Goal: Find specific page/section: Find specific page/section

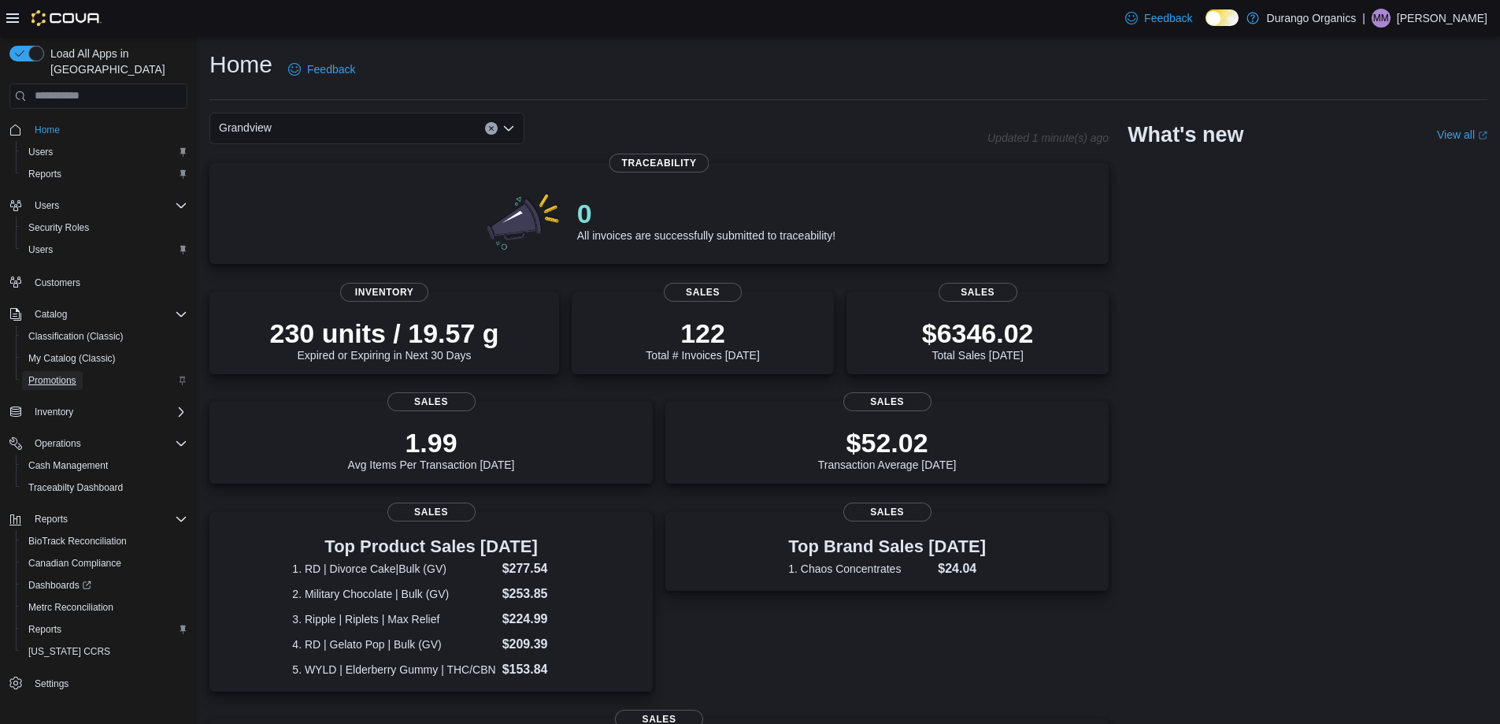
click at [51, 374] on span "Promotions" at bounding box center [52, 380] width 48 height 13
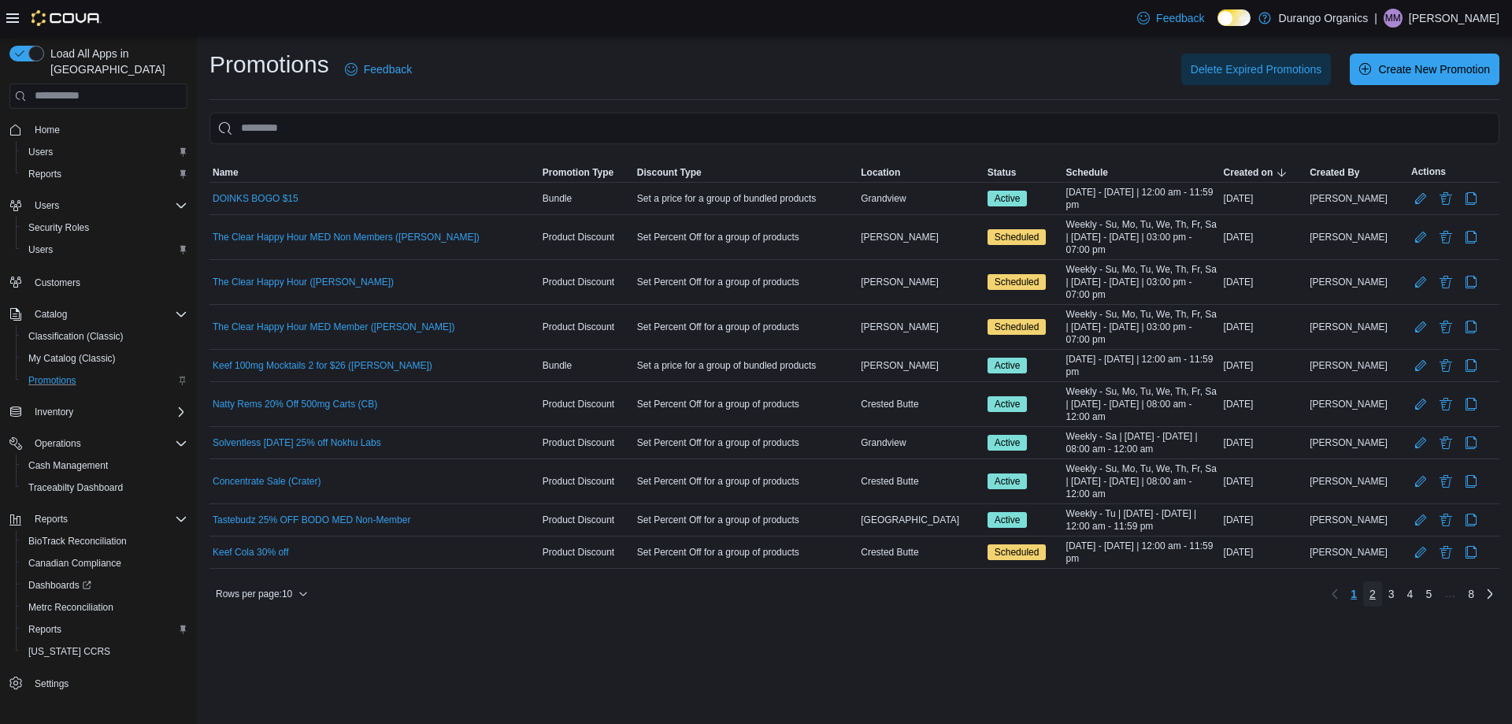
click at [1372, 594] on span "2" at bounding box center [1373, 594] width 6 height 16
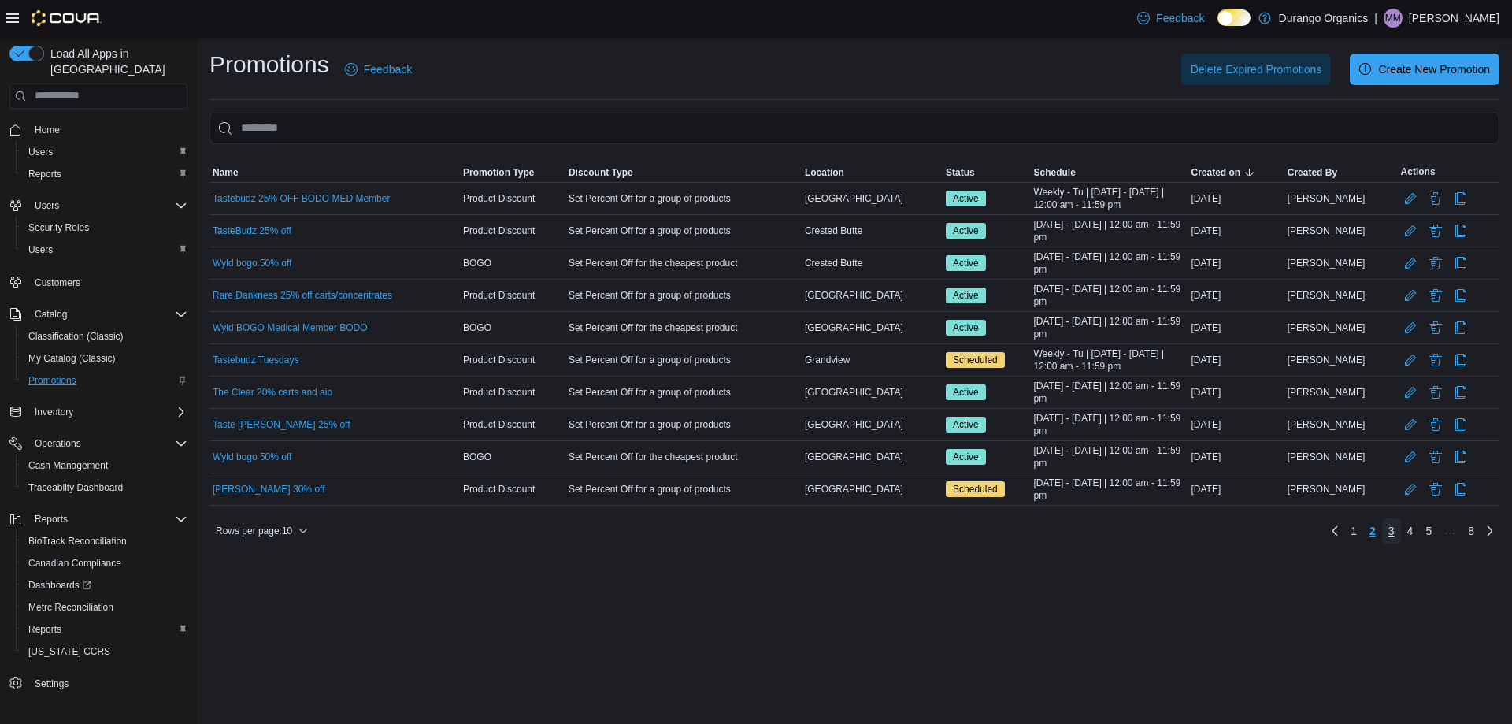
click at [1394, 528] on span "3" at bounding box center [1392, 531] width 6 height 16
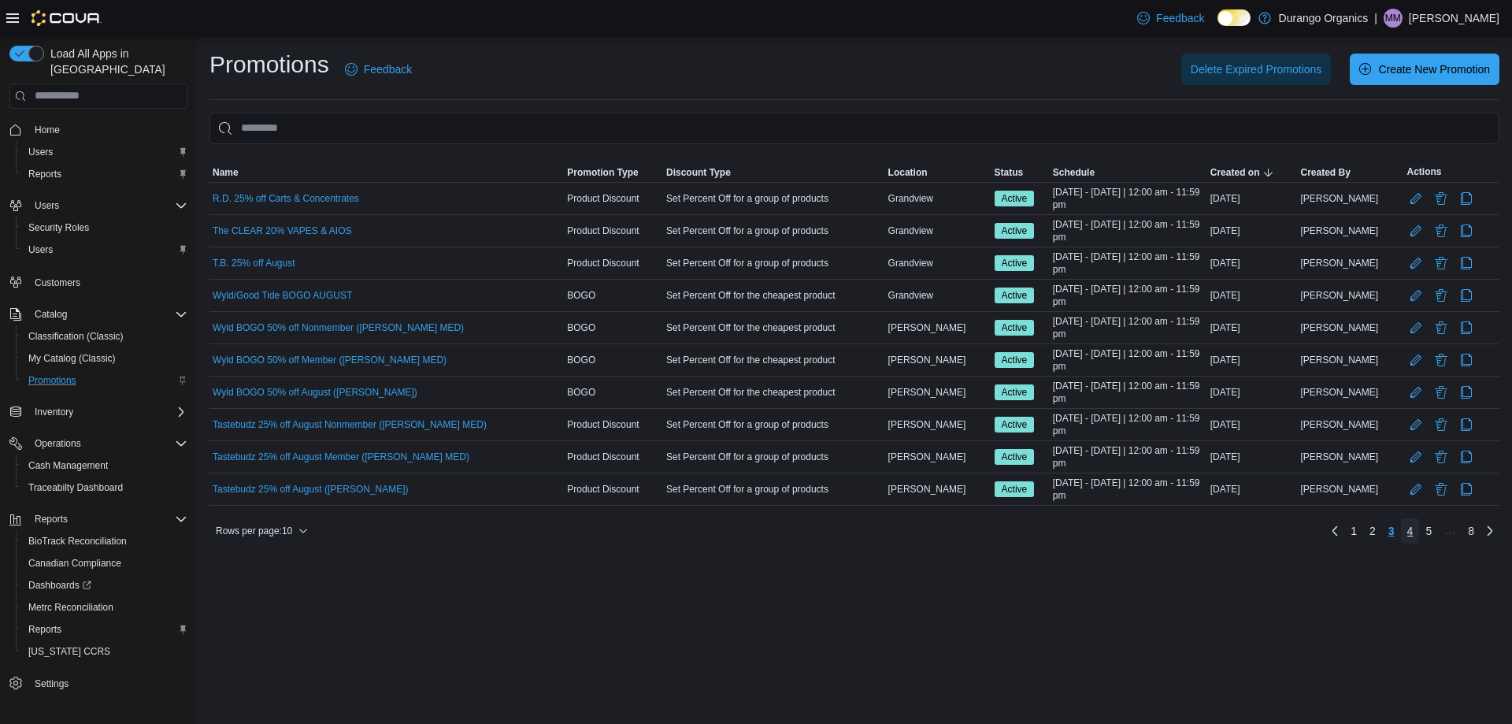
click at [1411, 530] on span "4" at bounding box center [1410, 531] width 6 height 16
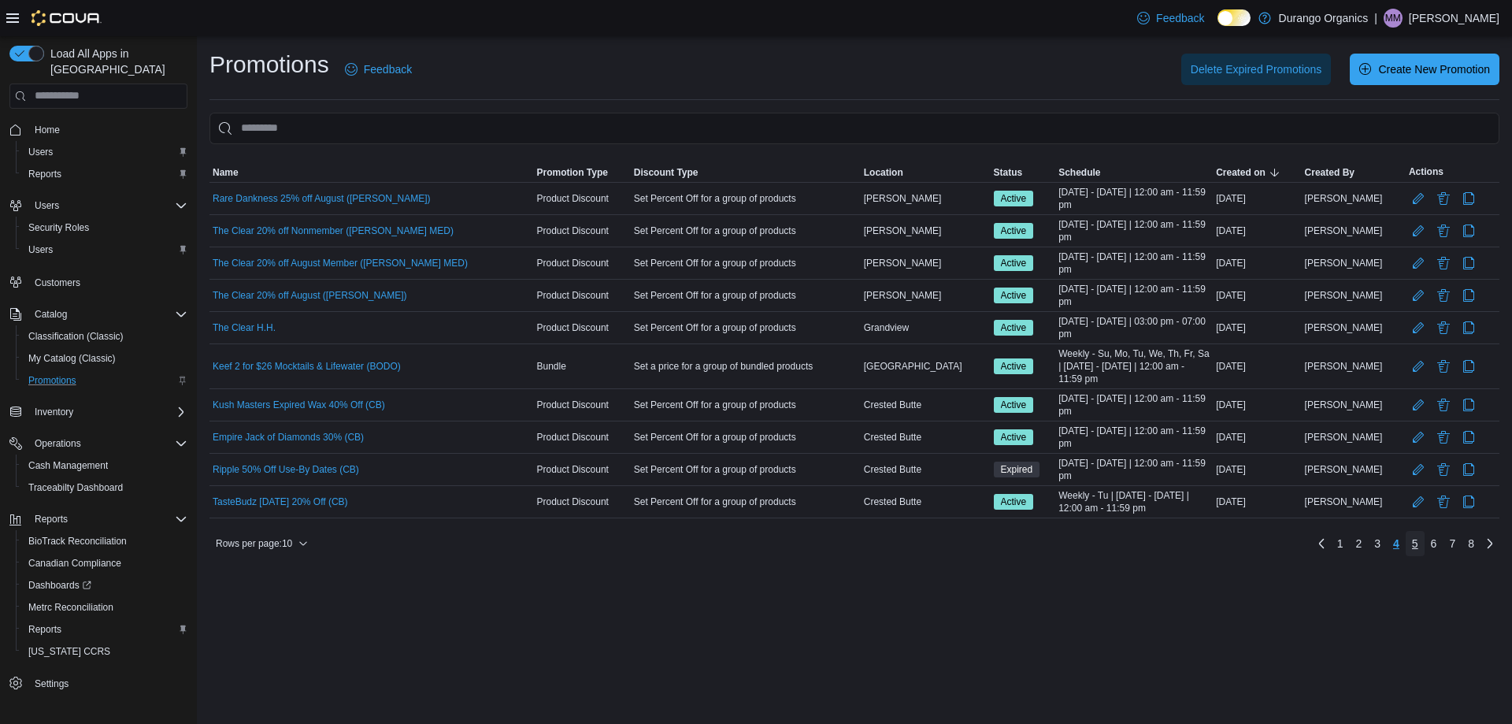
click at [1419, 542] on link "5" at bounding box center [1415, 543] width 19 height 25
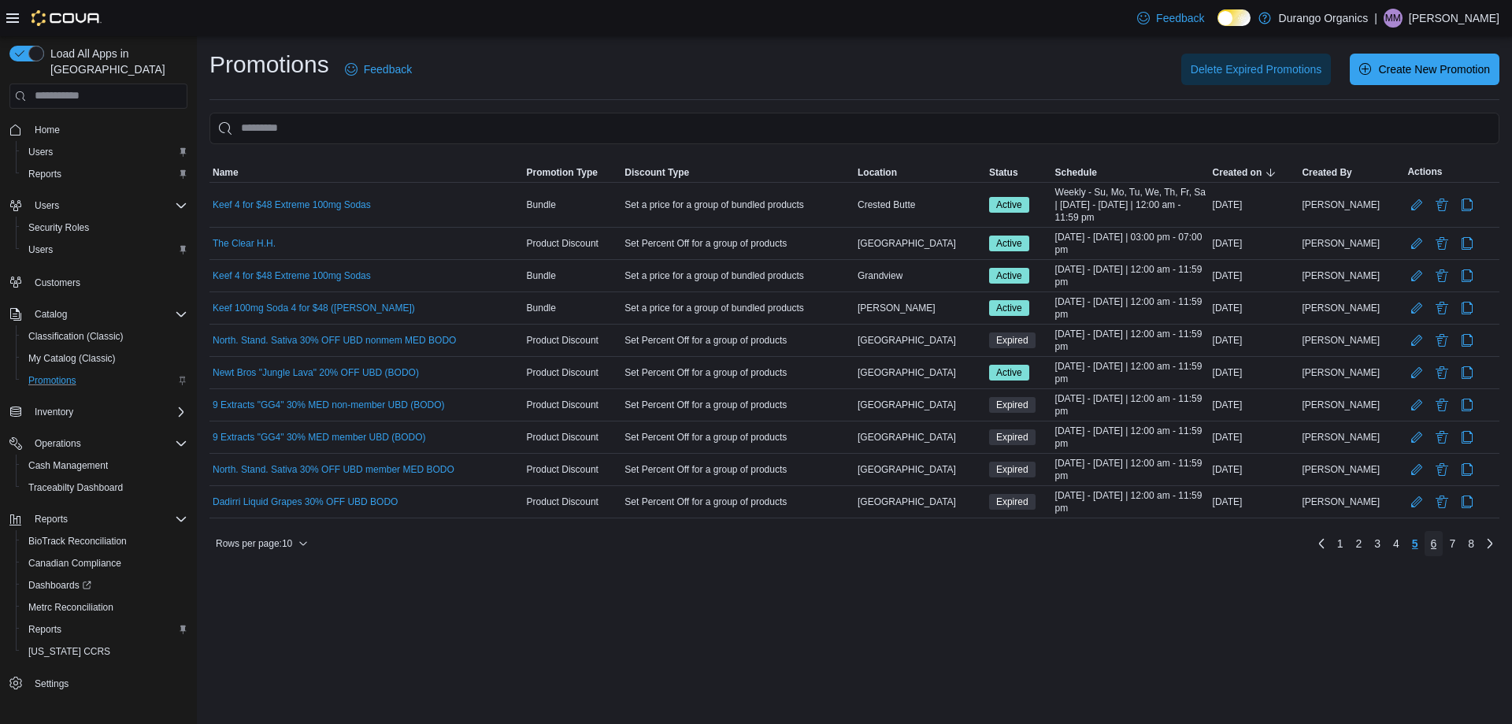
click at [1431, 540] on span "6" at bounding box center [1434, 544] width 6 height 16
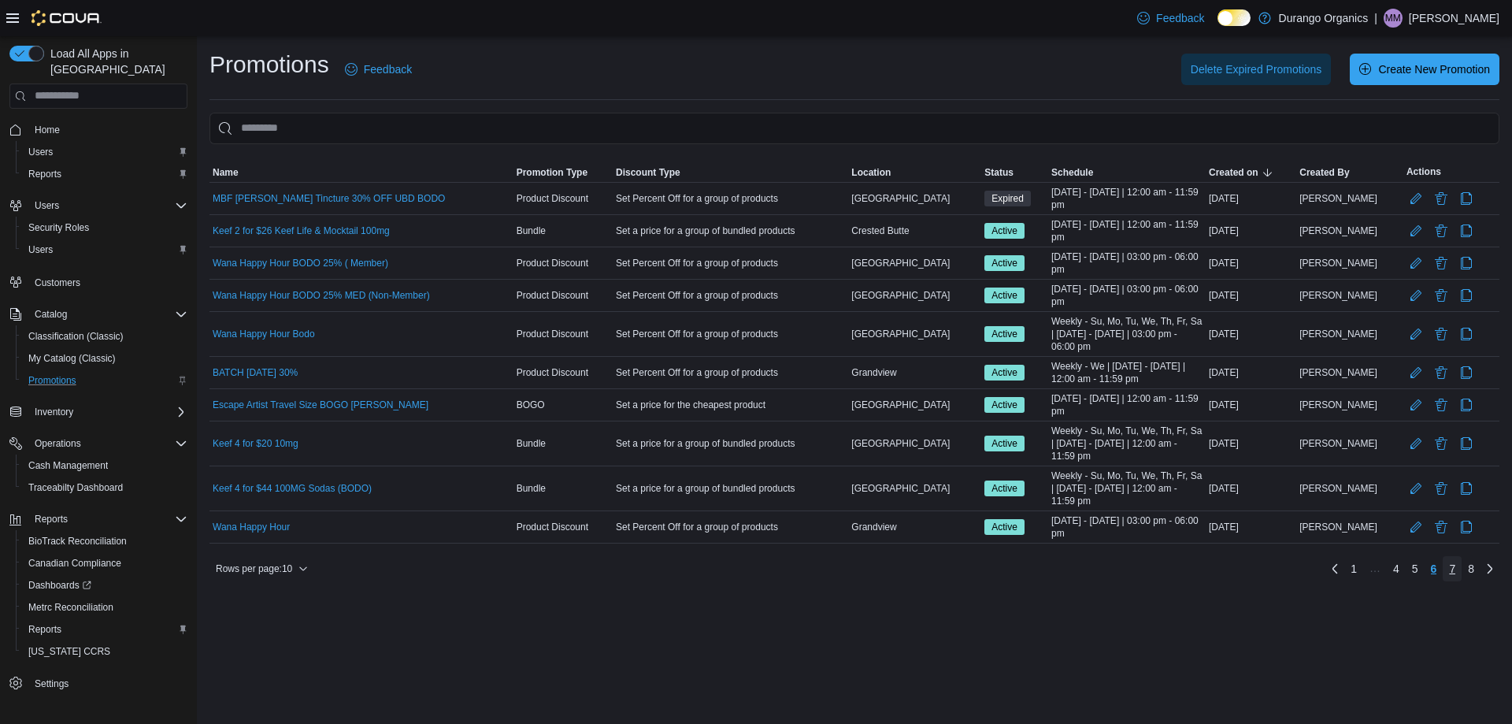
click at [1452, 566] on span "7" at bounding box center [1452, 569] width 6 height 16
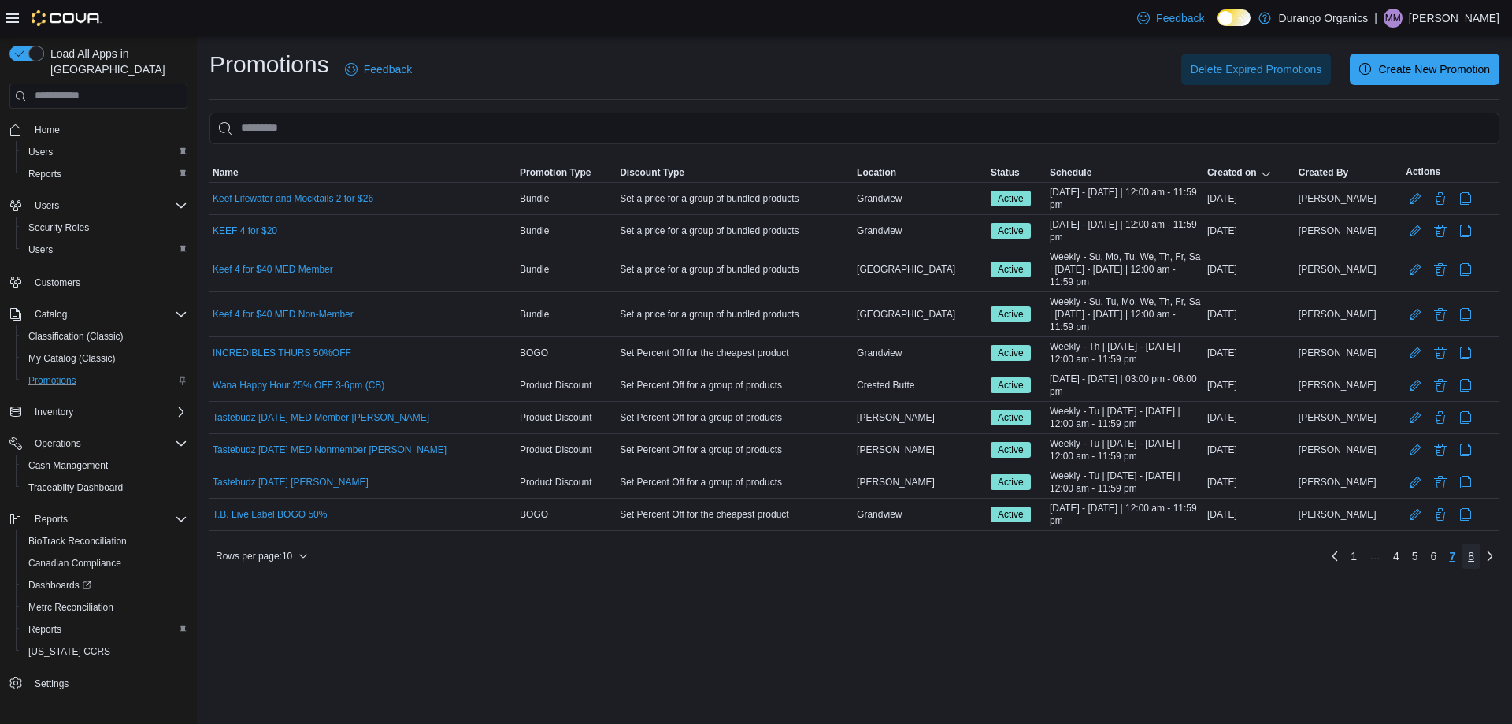
click at [1477, 554] on link "8" at bounding box center [1471, 555] width 19 height 25
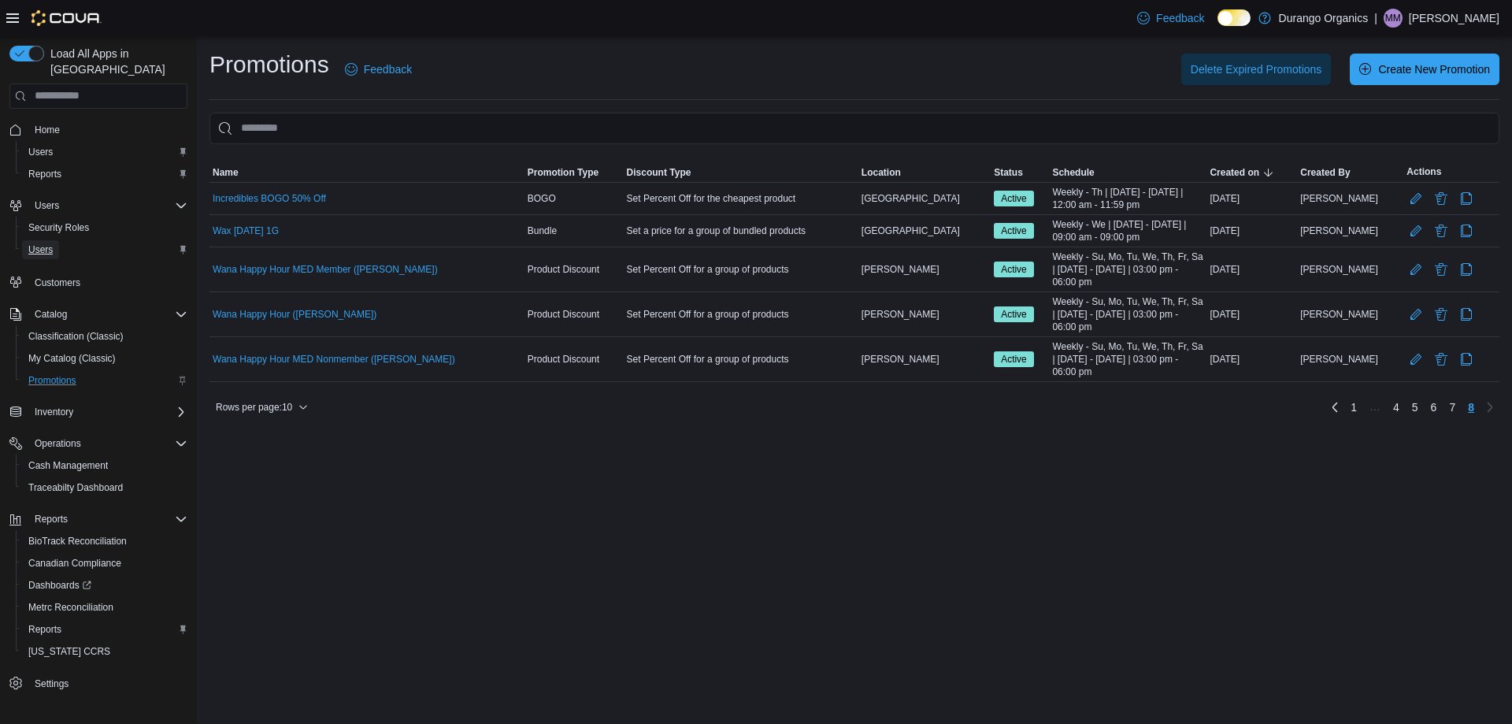
click at [42, 243] on span "Users" at bounding box center [40, 249] width 24 height 13
